Goal: Task Accomplishment & Management: Manage account settings

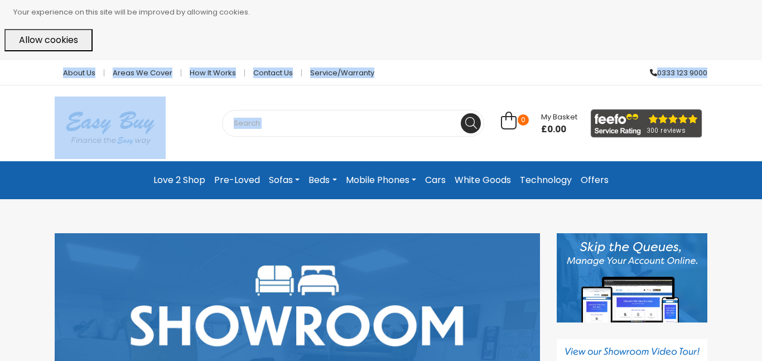
drag, startPoint x: 755, startPoint y: 42, endPoint x: 762, endPoint y: 102, distance: 60.1
click at [732, 84] on div "About Us Areas we cover How it works Contact Us Service/Warranty 0333 123 9000" at bounding box center [381, 72] width 762 height 25
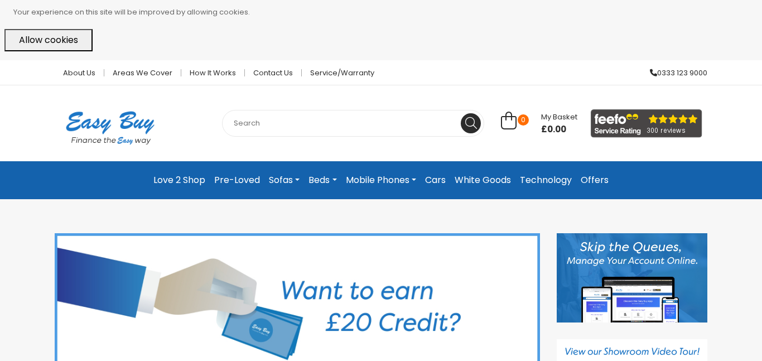
click at [68, 41] on button "Allow cookies" at bounding box center [48, 40] width 88 height 22
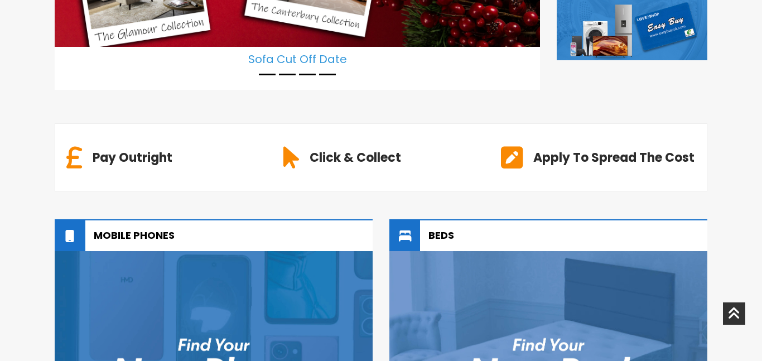
scroll to position [420, 0]
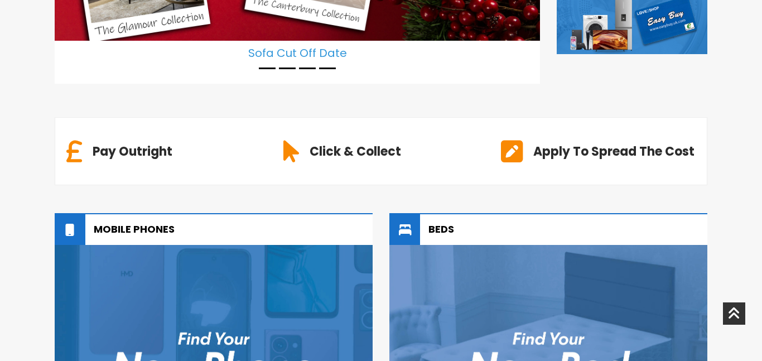
click at [103, 152] on h6 "Pay Outright" at bounding box center [133, 151] width 80 height 18
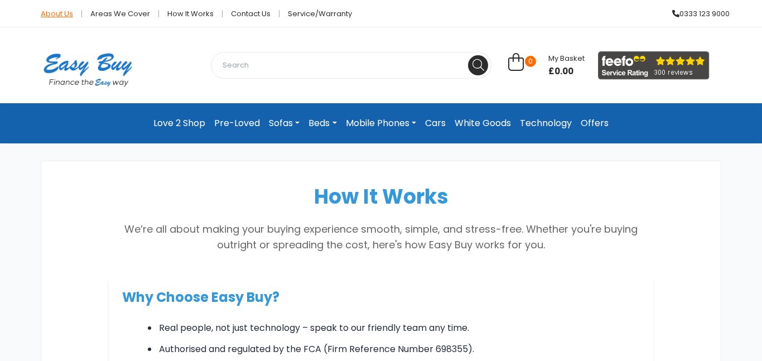
click at [53, 17] on link "About Us" at bounding box center [57, 13] width 50 height 7
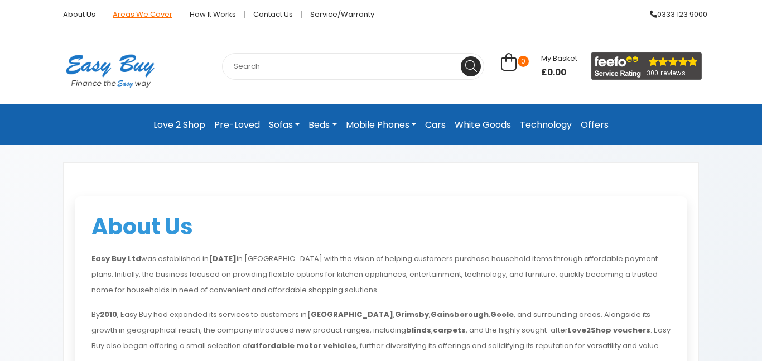
click at [162, 14] on link "Areas we cover" at bounding box center [142, 14] width 77 height 7
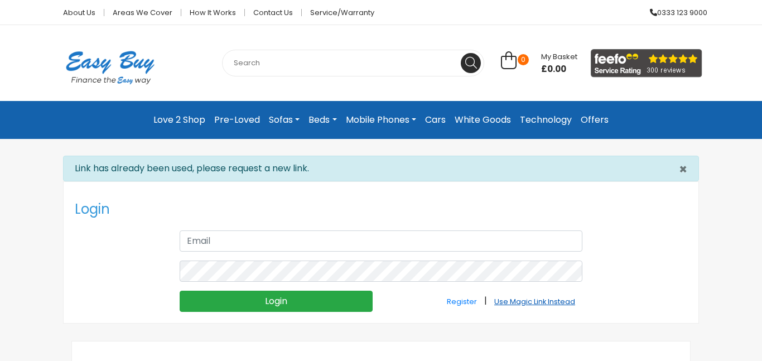
click at [529, 303] on small "Use Magic Link Instead" at bounding box center [535, 301] width 81 height 9
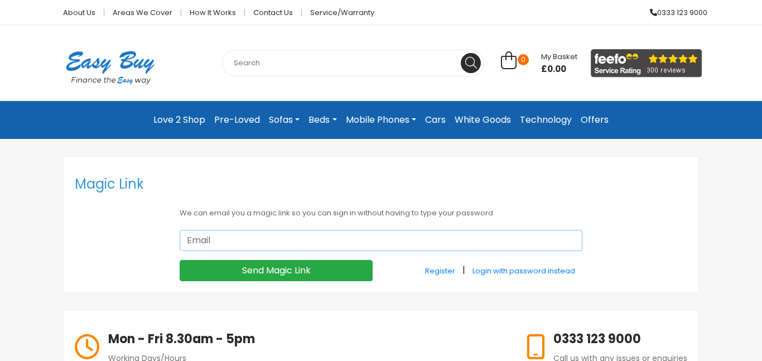
click at [339, 238] on input "email" at bounding box center [381, 240] width 403 height 21
click at [300, 243] on input "chelseajoshellierubybummp@gmail.com" at bounding box center [381, 240] width 403 height 21
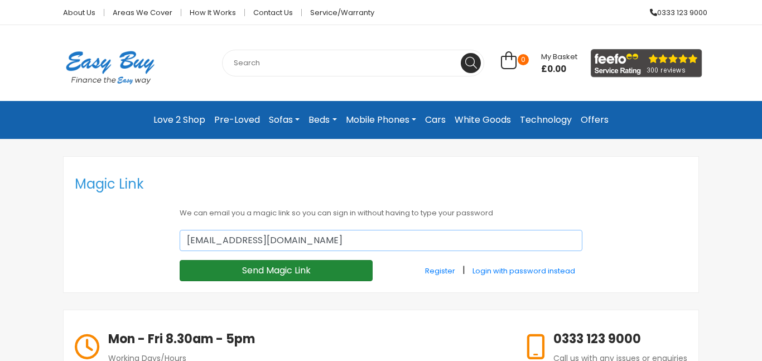
type input "chelseajoshellierubybump@gmail.com"
click at [292, 263] on input "Send Magic Link" at bounding box center [276, 270] width 193 height 21
